Goal: Find specific page/section: Find specific page/section

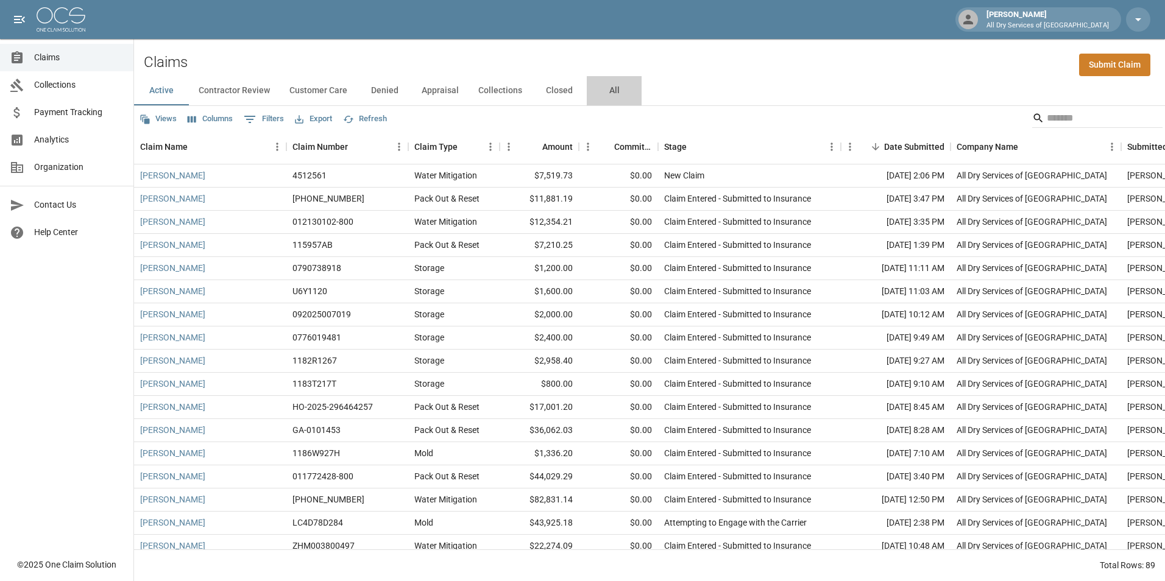
click at [609, 90] on button "All" at bounding box center [614, 90] width 55 height 29
click at [80, 80] on span "Collections" at bounding box center [79, 85] width 90 height 13
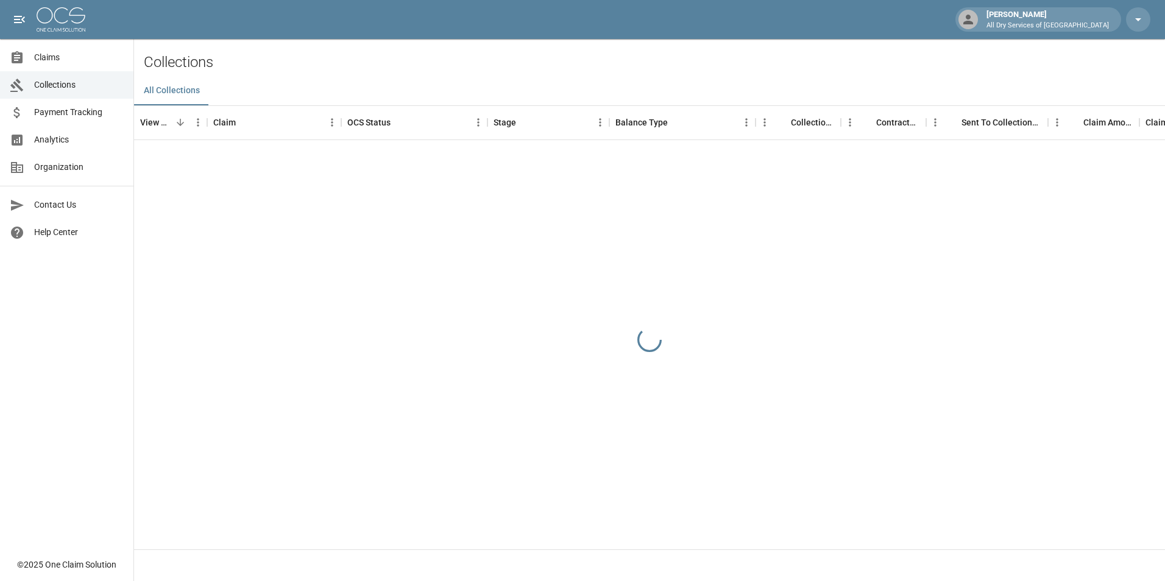
click at [101, 105] on link "Payment Tracking" at bounding box center [66, 112] width 133 height 27
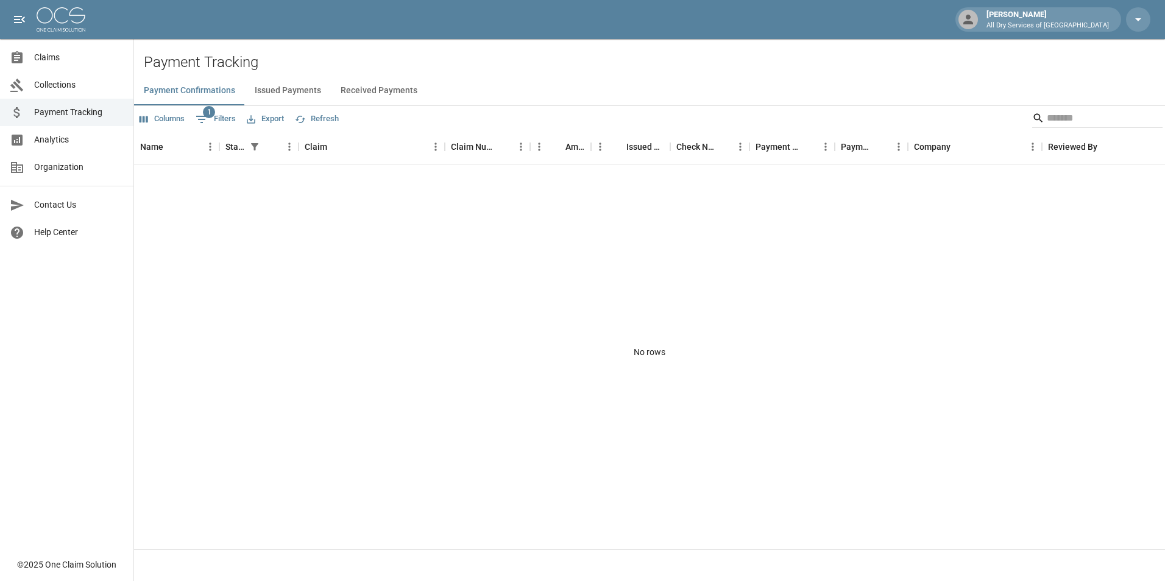
click at [101, 137] on span "Analytics" at bounding box center [79, 139] width 90 height 13
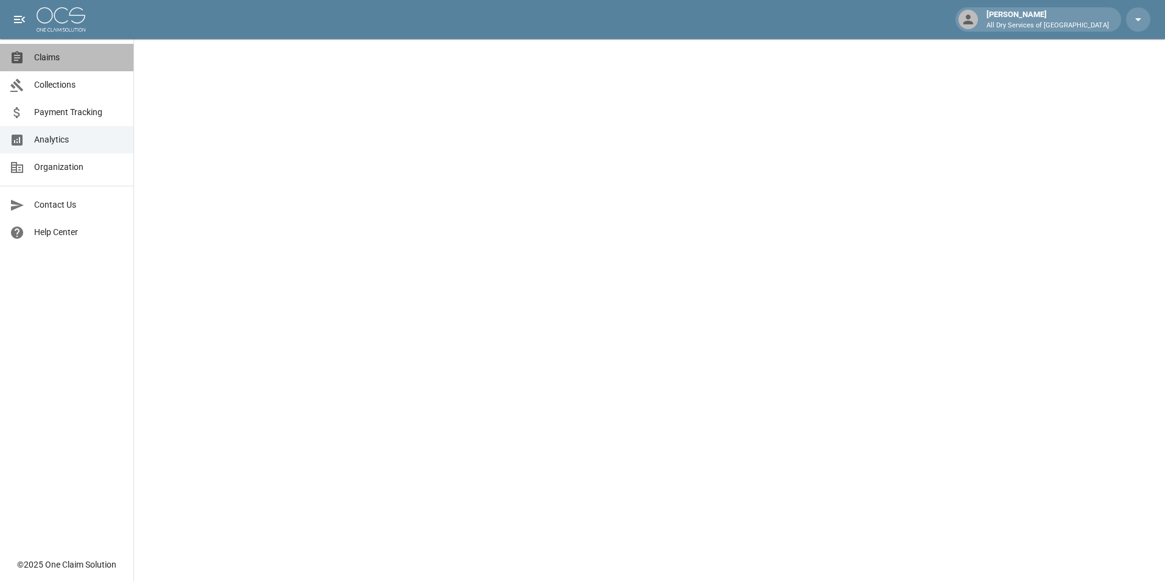
drag, startPoint x: 76, startPoint y: 57, endPoint x: 102, endPoint y: 56, distance: 26.2
click at [76, 57] on span "Claims" at bounding box center [79, 57] width 90 height 13
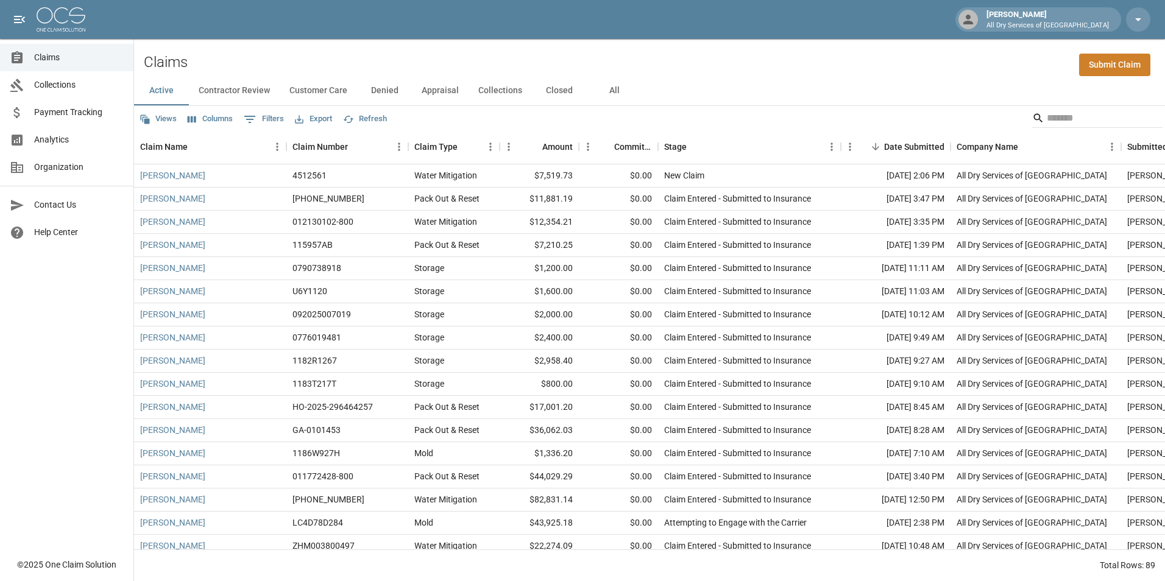
click at [609, 90] on button "All" at bounding box center [614, 90] width 55 height 29
click at [1069, 113] on input "Search" at bounding box center [1095, 117] width 97 height 19
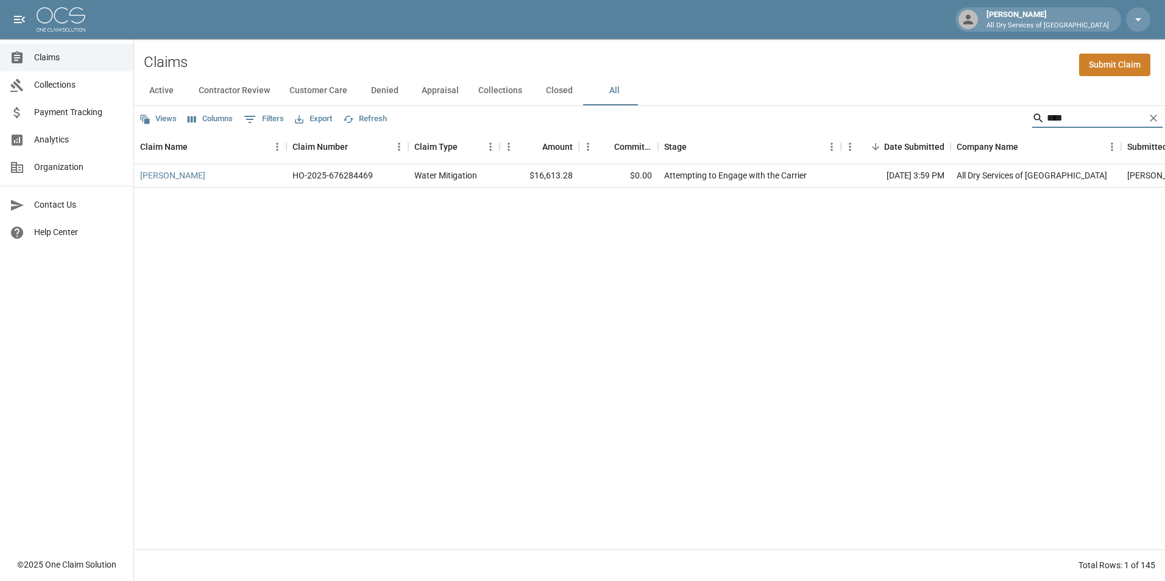
type input "****"
click at [390, 174] on div "HO-2025-676284469" at bounding box center [347, 176] width 122 height 23
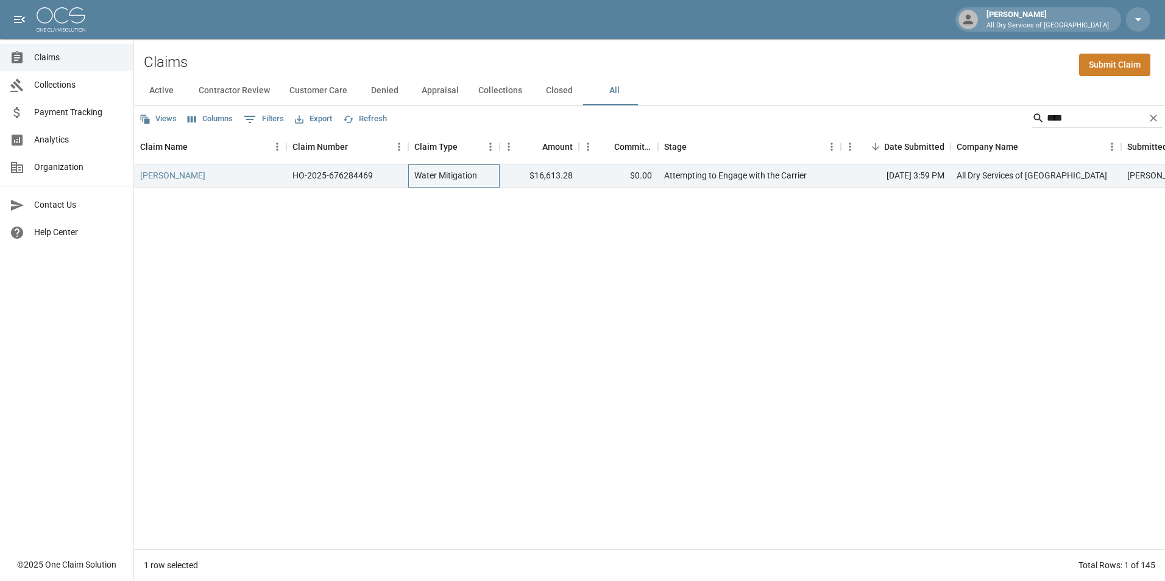
click at [466, 174] on div "Water Mitigation" at bounding box center [445, 175] width 63 height 12
click at [166, 174] on link "[PERSON_NAME]" at bounding box center [172, 175] width 65 height 12
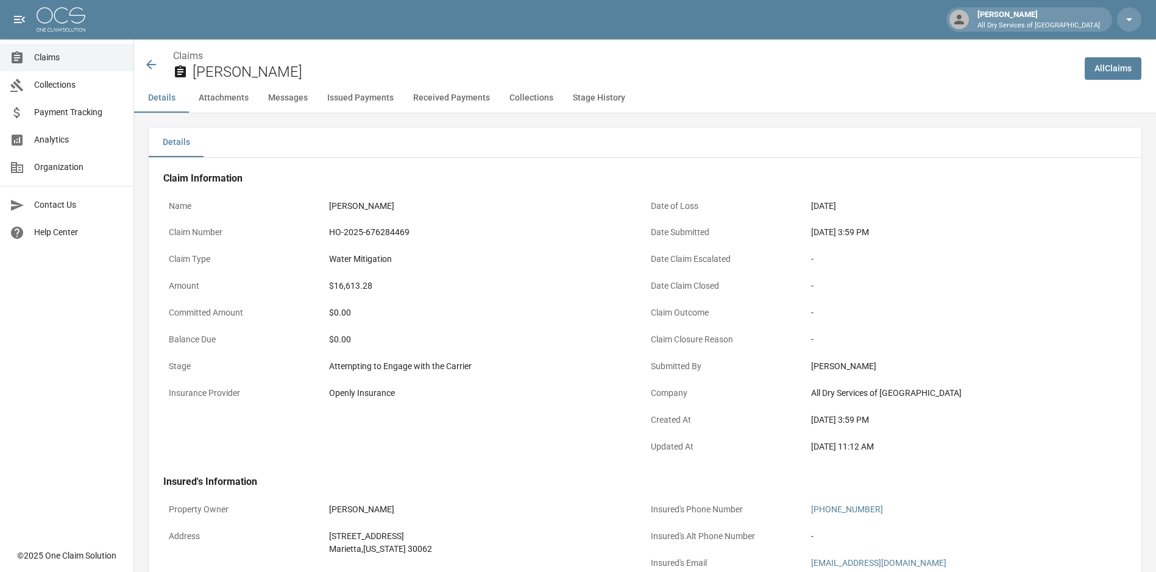
click at [78, 54] on span "Claims" at bounding box center [79, 57] width 90 height 13
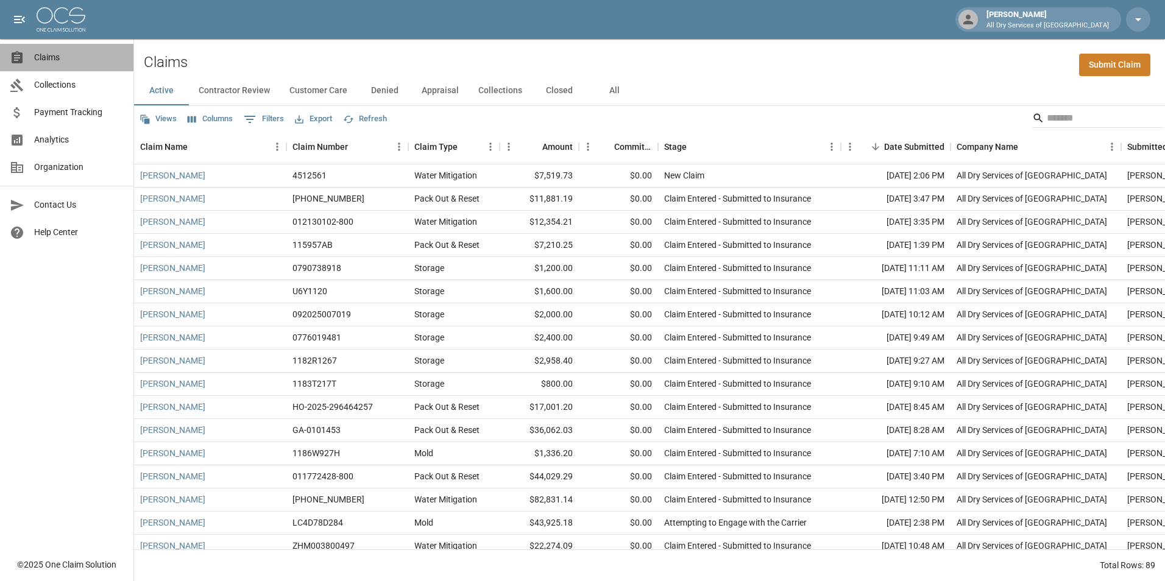
click at [74, 52] on span "Claims" at bounding box center [79, 57] width 90 height 13
